Goal: Check status: Check status

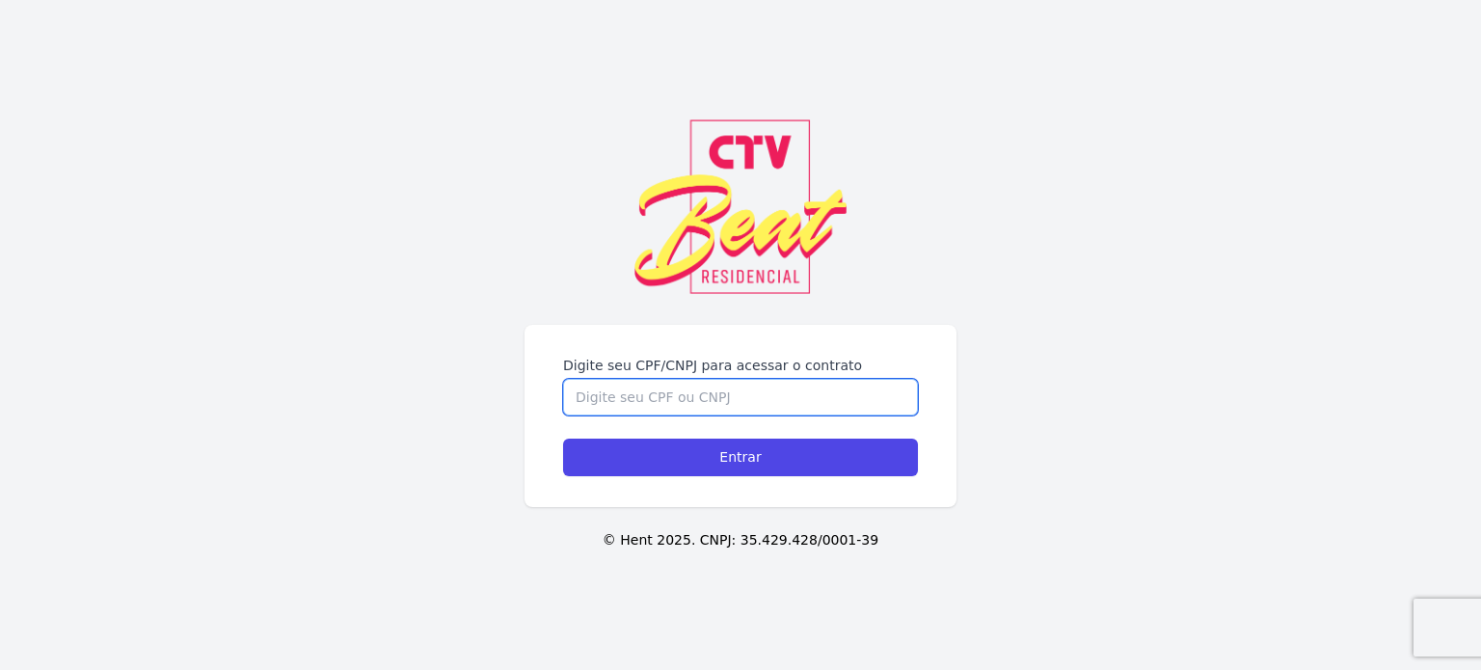
click at [648, 393] on input "Digite seu CPF/CNPJ para acessar o contrato" at bounding box center [740, 397] width 355 height 37
type input "12209905745"
click at [563, 439] on input "Entrar" at bounding box center [740, 458] width 355 height 38
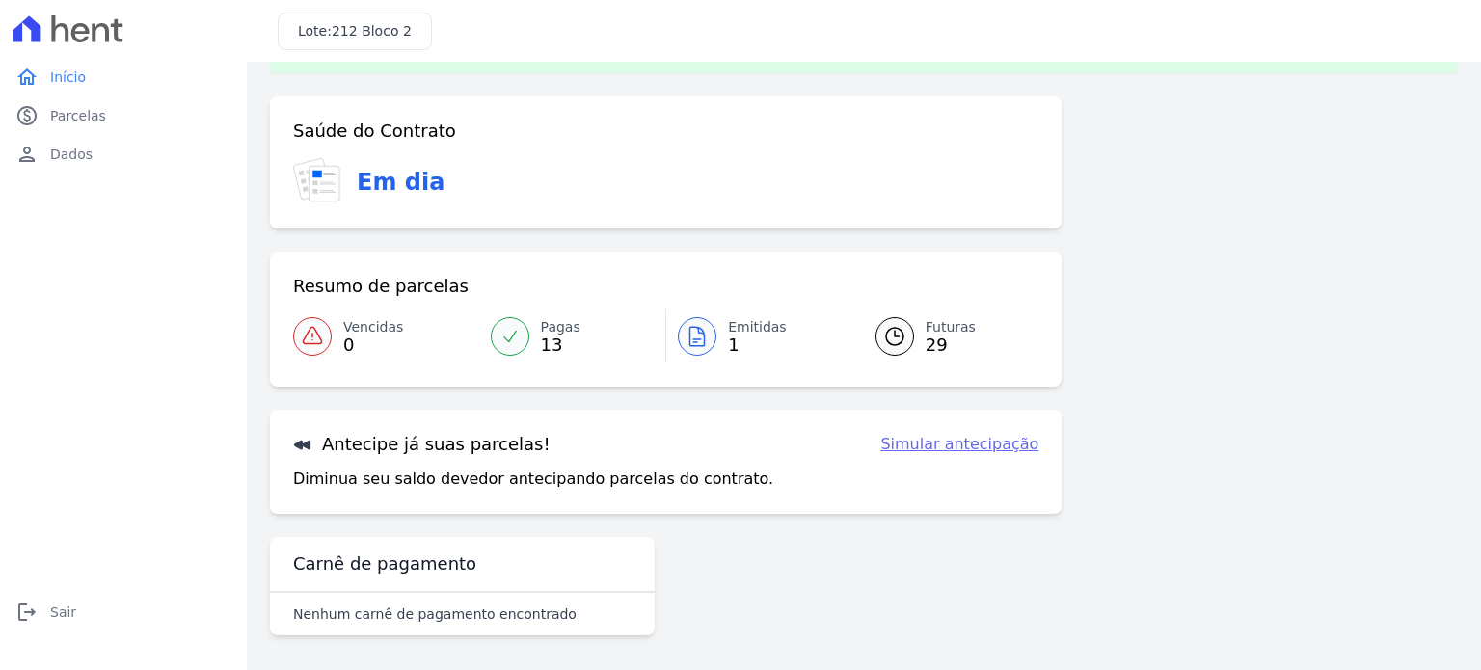
scroll to position [65, 0]
click at [93, 96] on link "paid Parcelas" at bounding box center [123, 115] width 231 height 39
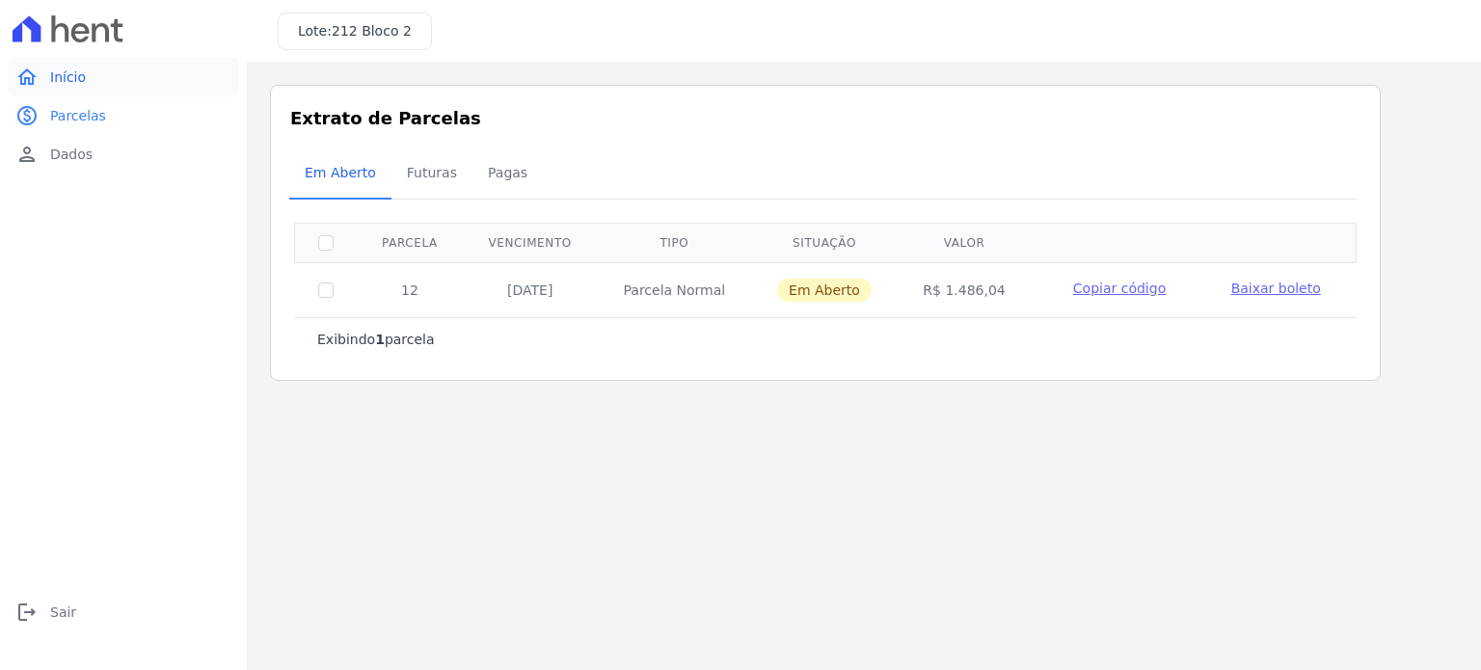
click at [66, 84] on span "Início" at bounding box center [68, 77] width 36 height 19
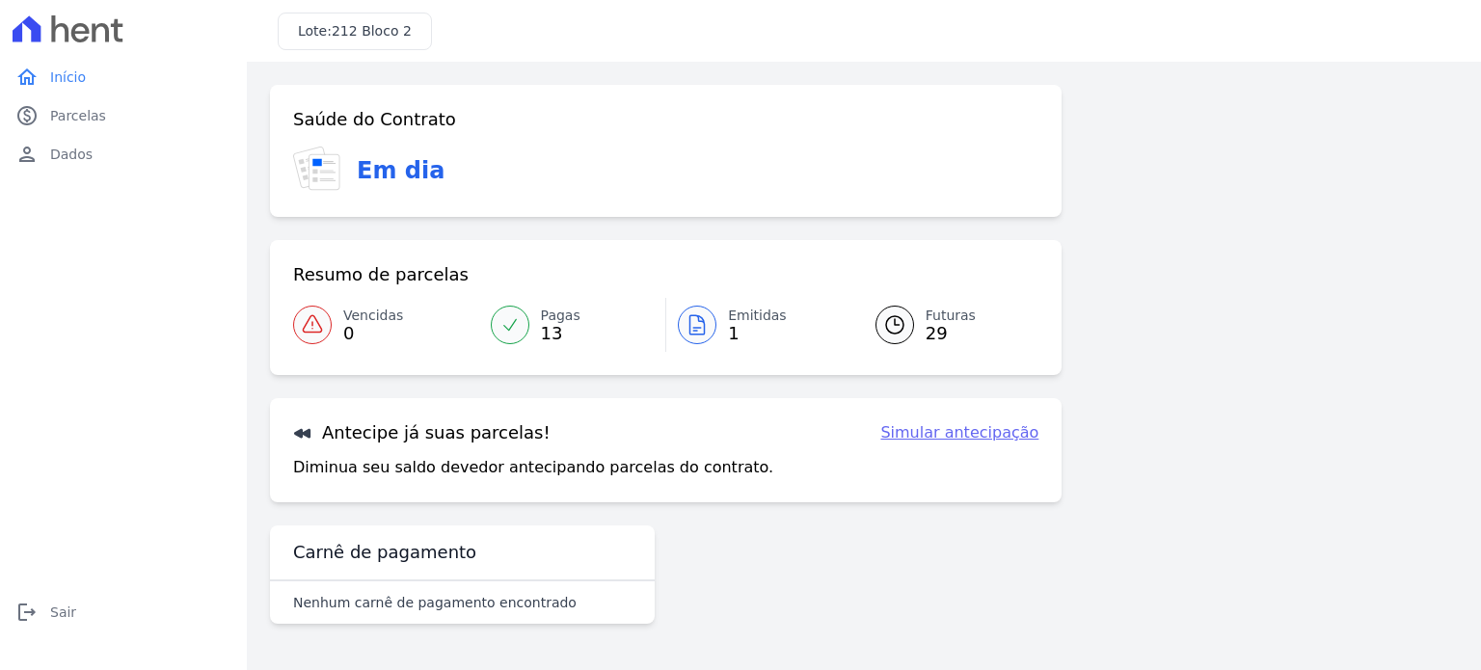
click at [917, 326] on link "Futuras 29" at bounding box center [946, 325] width 187 height 54
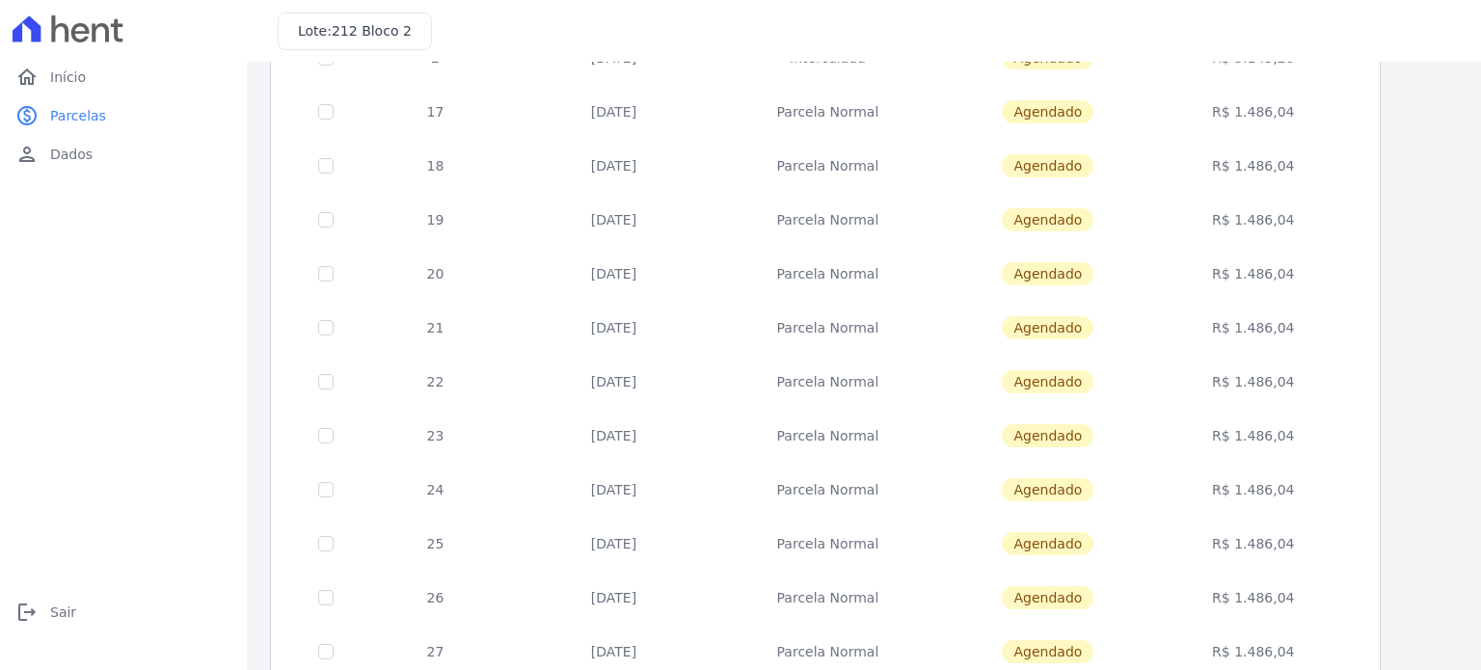
scroll to position [756, 0]
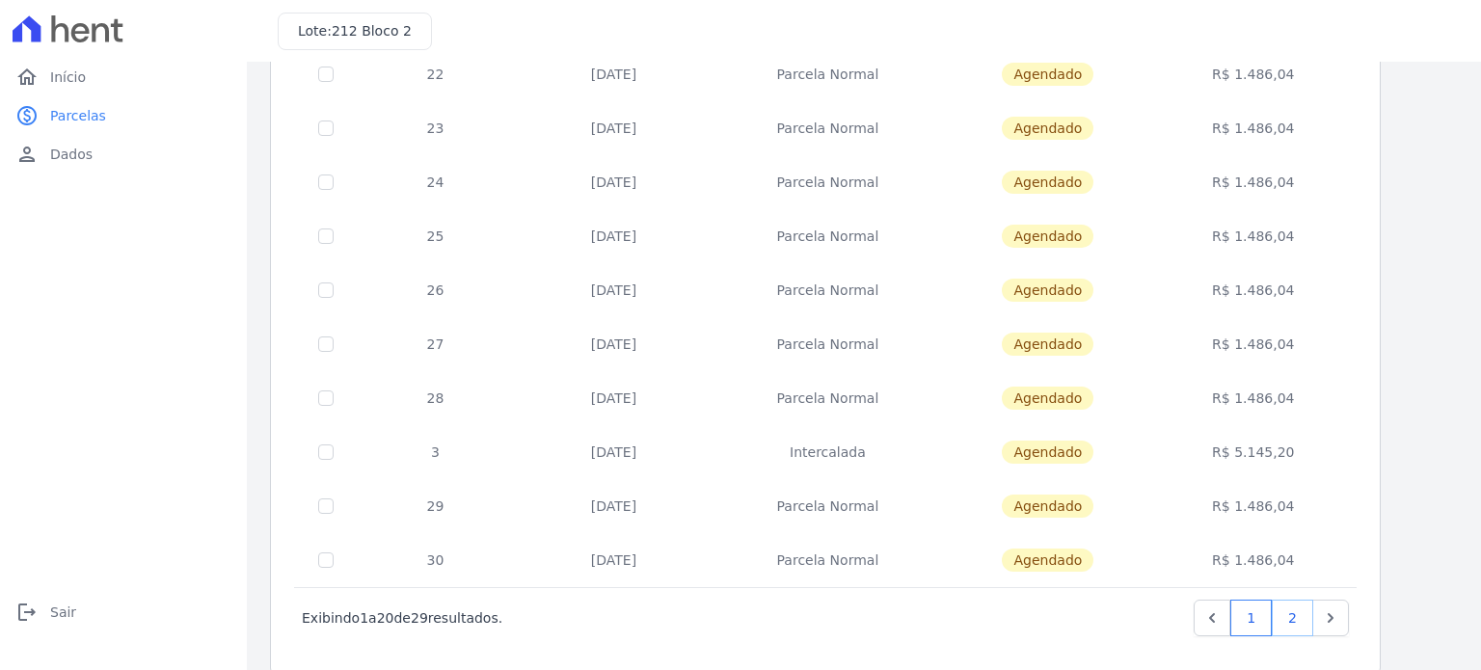
click at [1309, 622] on link "2" at bounding box center [1292, 618] width 41 height 37
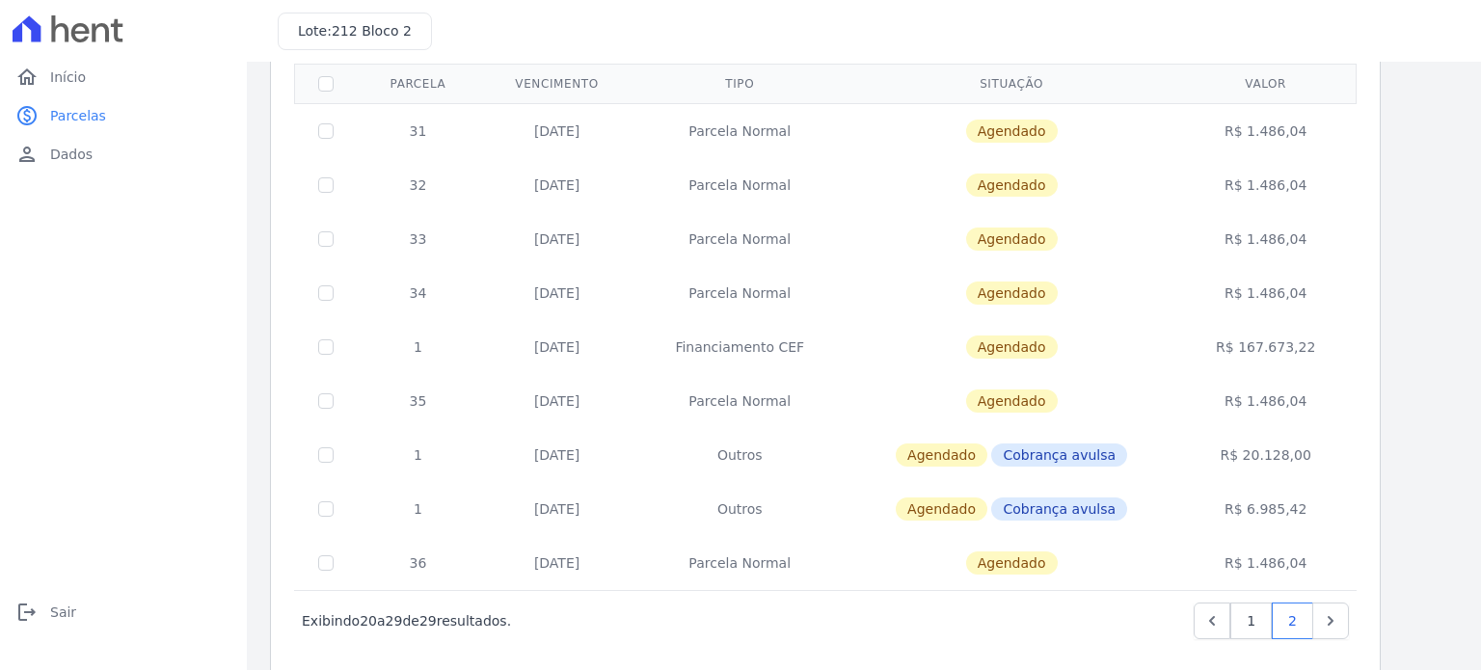
scroll to position [166, 0]
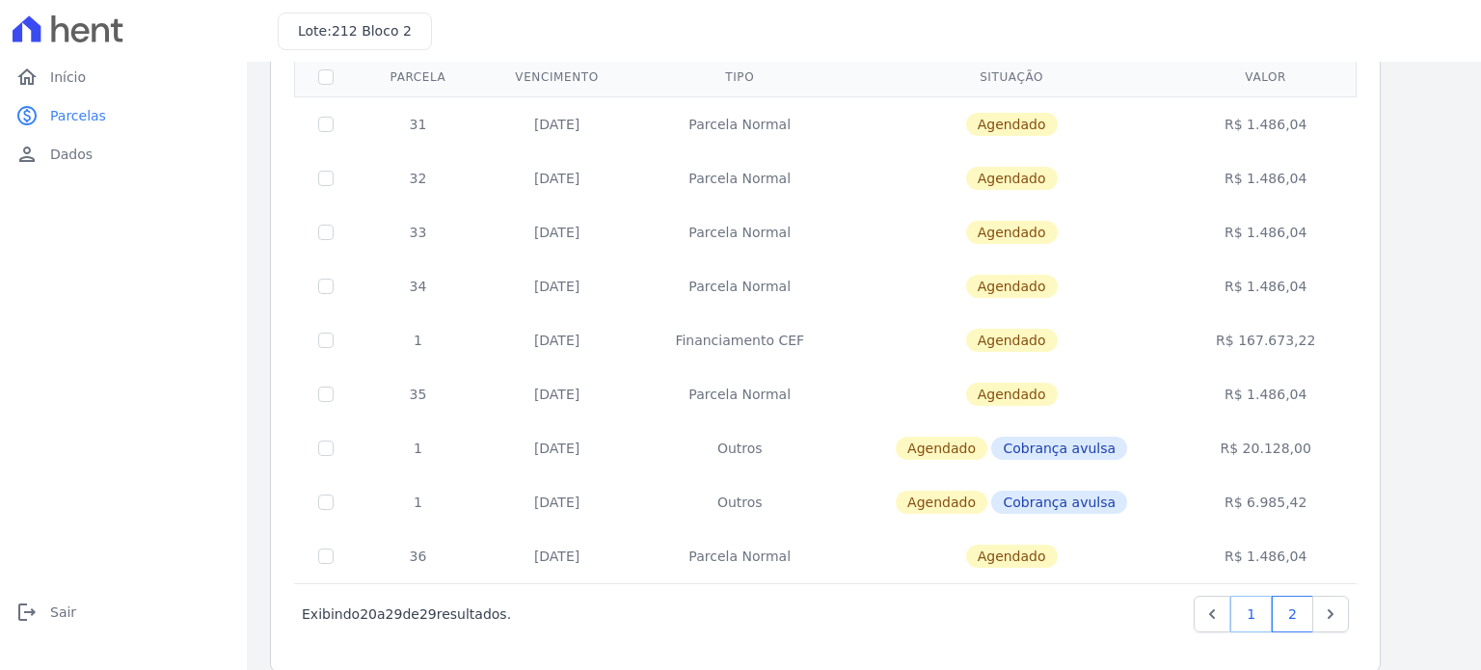
click at [1255, 625] on link "1" at bounding box center [1251, 614] width 41 height 37
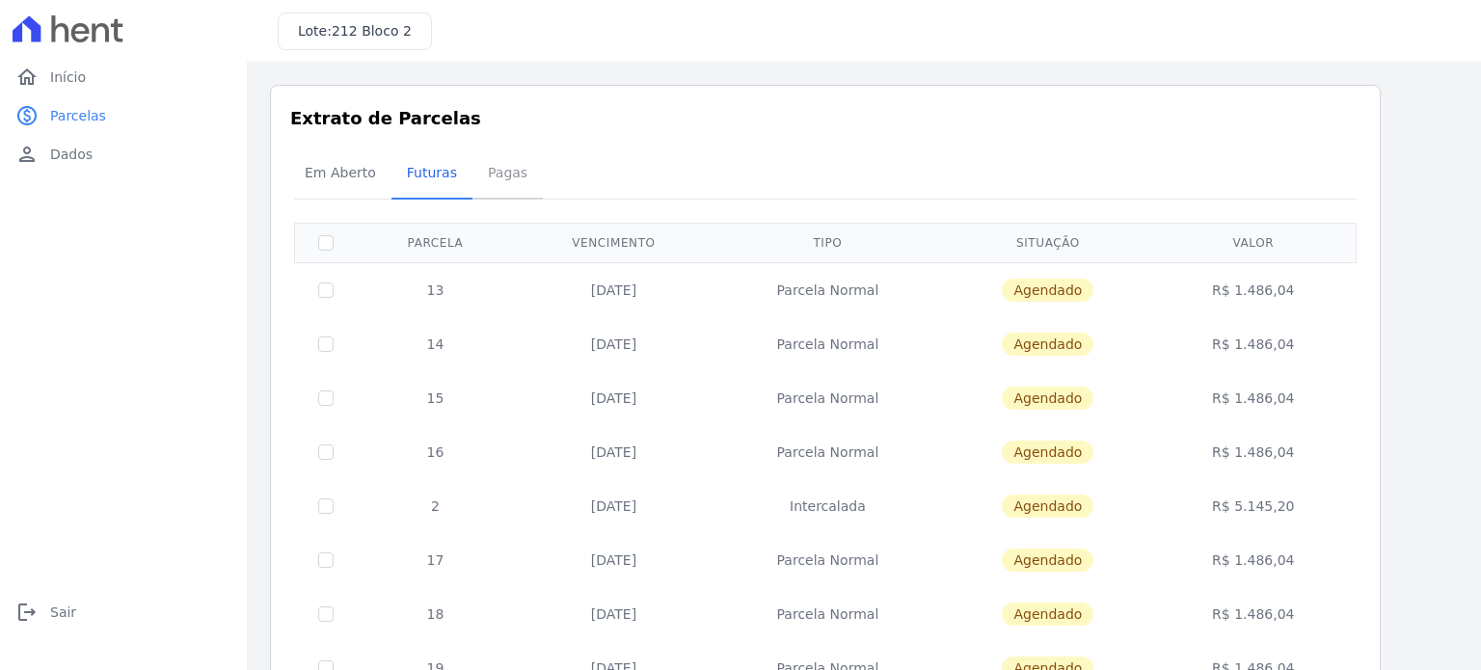
click at [476, 171] on span "Pagas" at bounding box center [507, 172] width 63 height 39
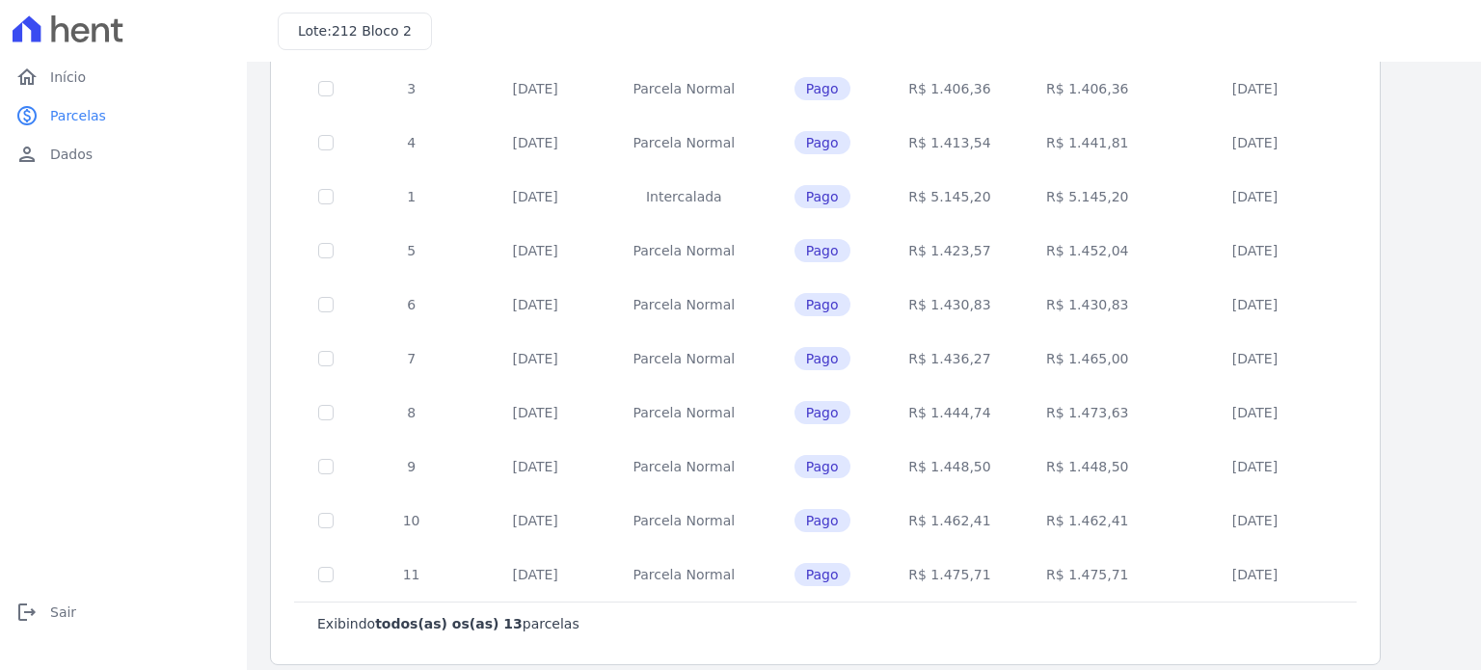
scroll to position [379, 0]
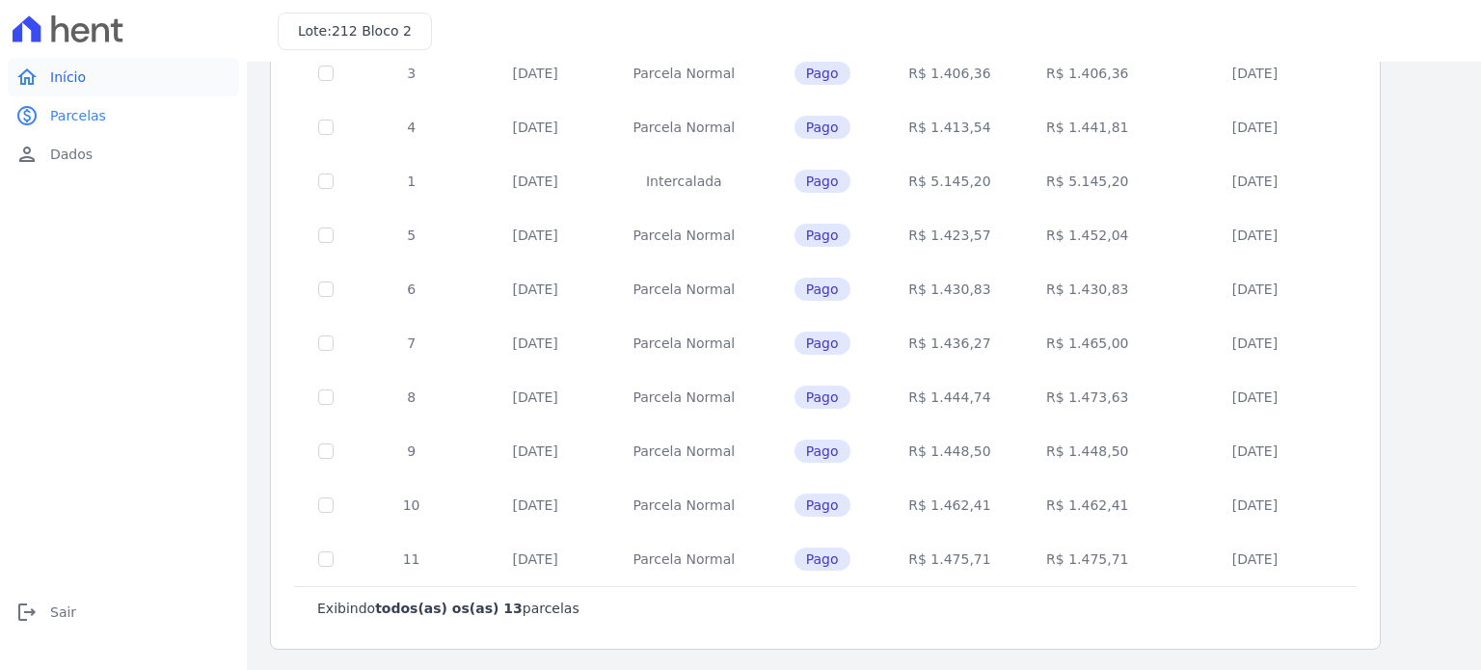
click at [28, 69] on icon "home" at bounding box center [26, 77] width 23 height 23
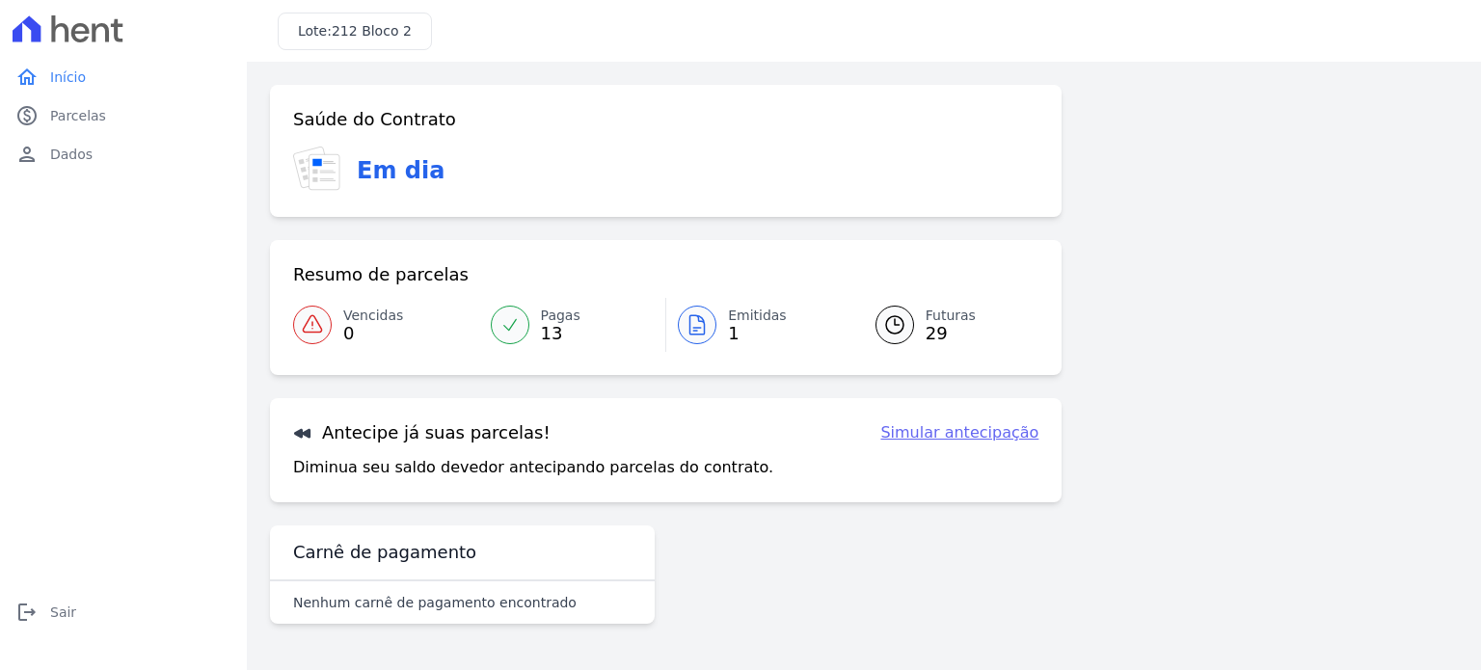
click at [738, 323] on span "Emitidas" at bounding box center [757, 316] width 59 height 20
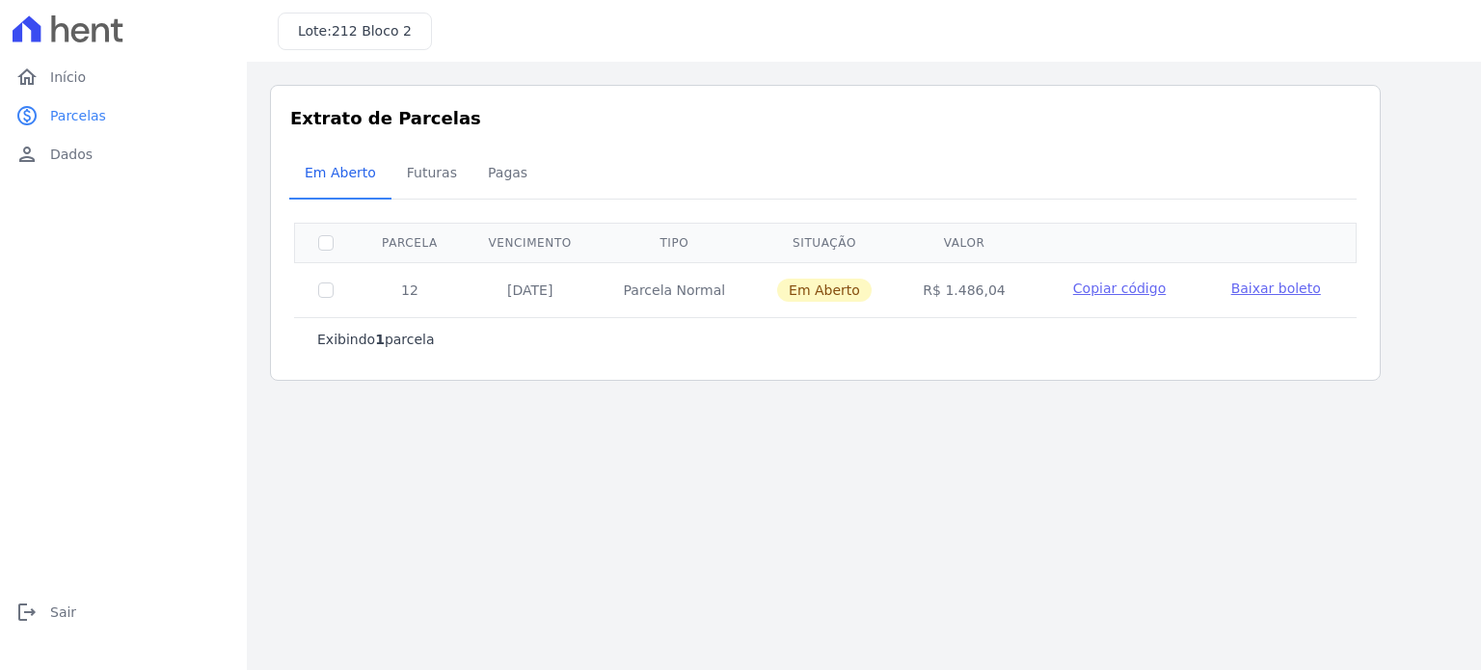
click at [1250, 295] on span "Baixar boleto" at bounding box center [1277, 288] width 90 height 15
